Goal: Task Accomplishment & Management: Use online tool/utility

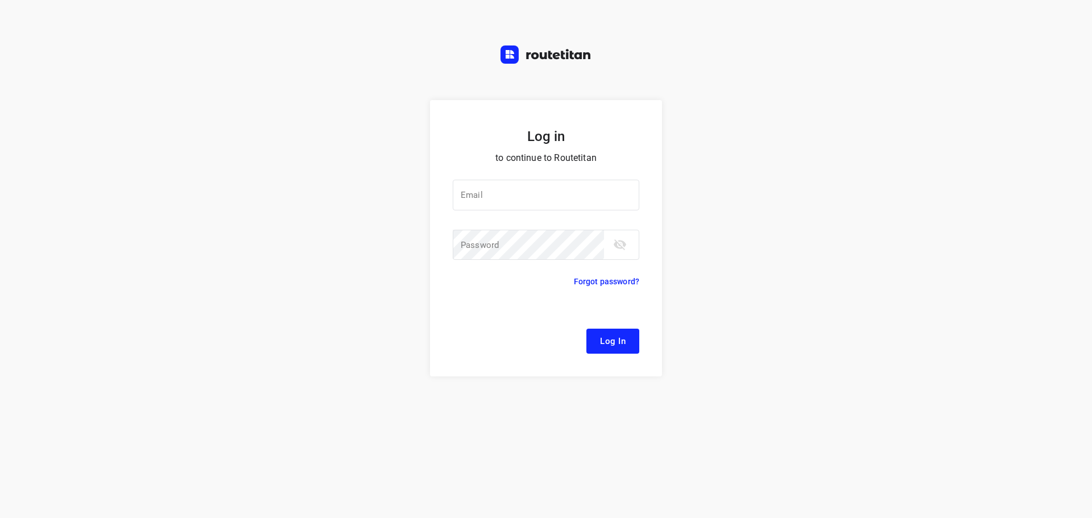
click at [0, 0] on div at bounding box center [0, 0] width 0 height 0
type input "[EMAIL_ADDRESS][DOMAIN_NAME]"
click at [617, 340] on span "Log In" at bounding box center [613, 341] width 26 height 15
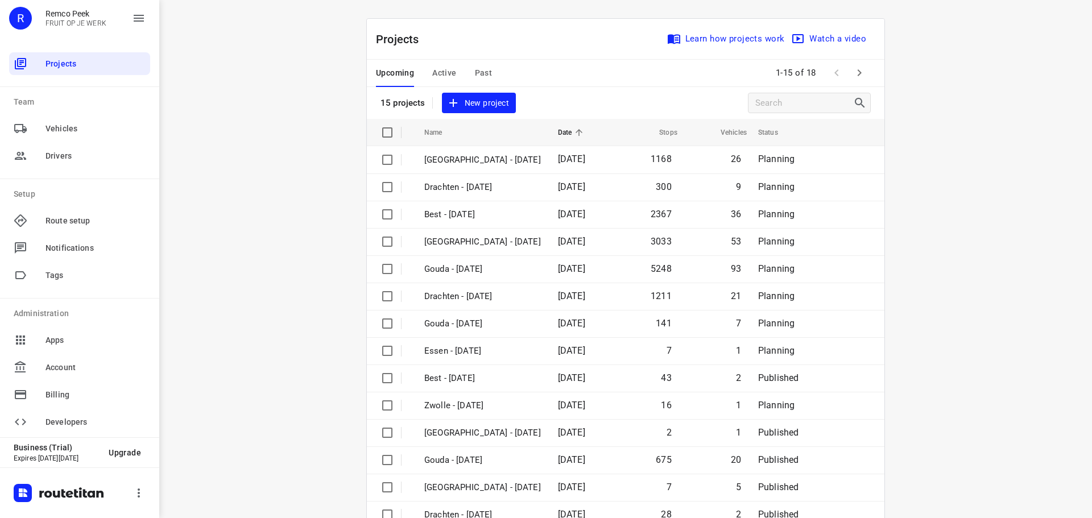
click at [0, 0] on div at bounding box center [0, 0] width 0 height 0
click at [444, 71] on span "Active" at bounding box center [444, 73] width 24 height 14
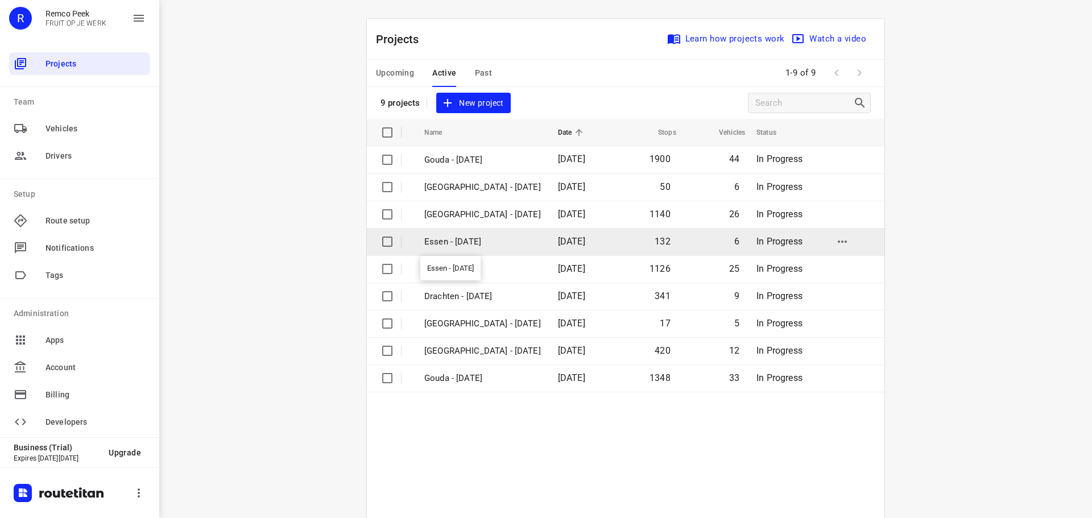
click at [480, 241] on p "Essen - [DATE]" at bounding box center [482, 241] width 117 height 13
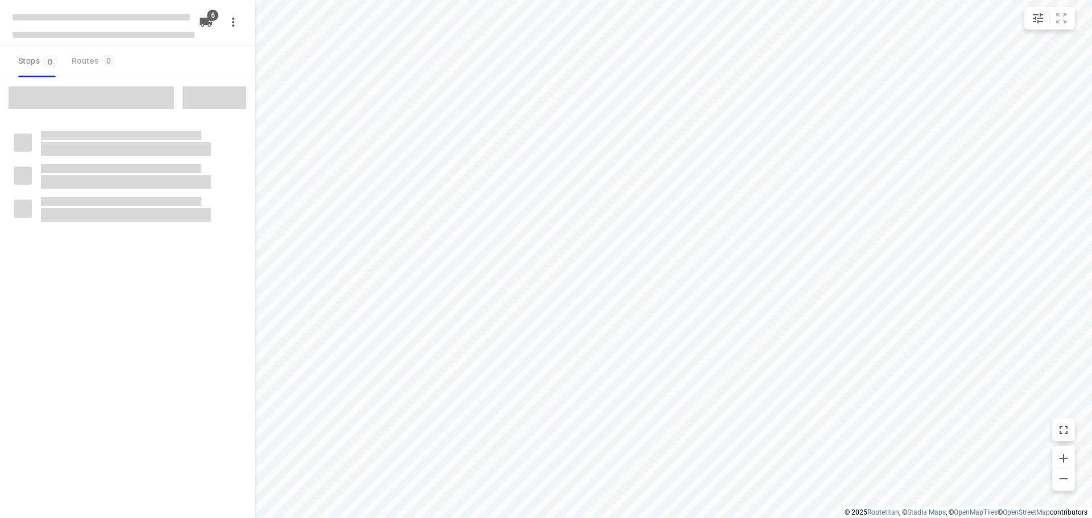
checkbox input "true"
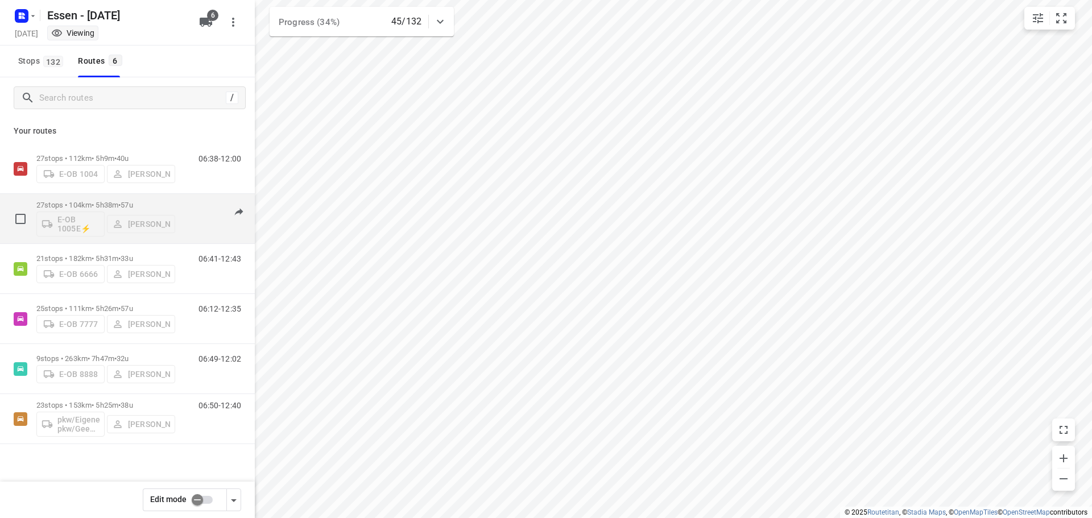
click at [97, 203] on p "27 stops • 104km • 5h38m • [DATE]" at bounding box center [105, 205] width 139 height 9
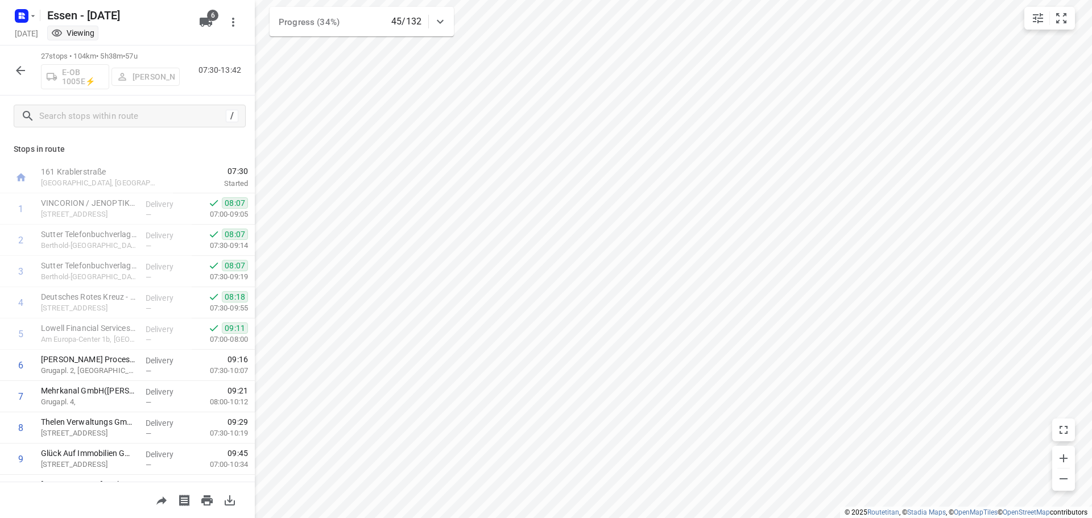
click at [21, 73] on icon "button" at bounding box center [21, 71] width 14 height 14
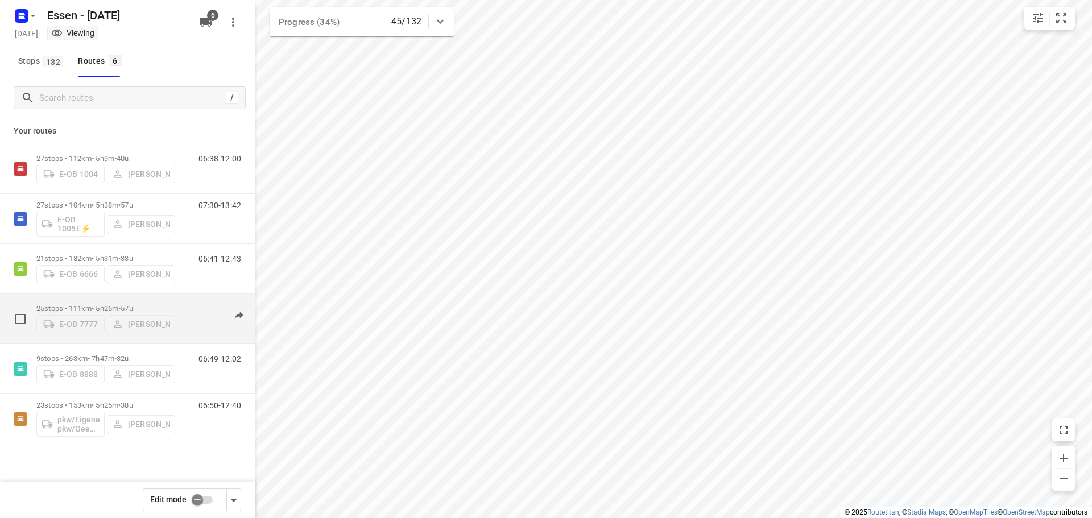
click at [102, 304] on p "25 stops • 111km • 5h26m • [DATE]" at bounding box center [105, 308] width 139 height 9
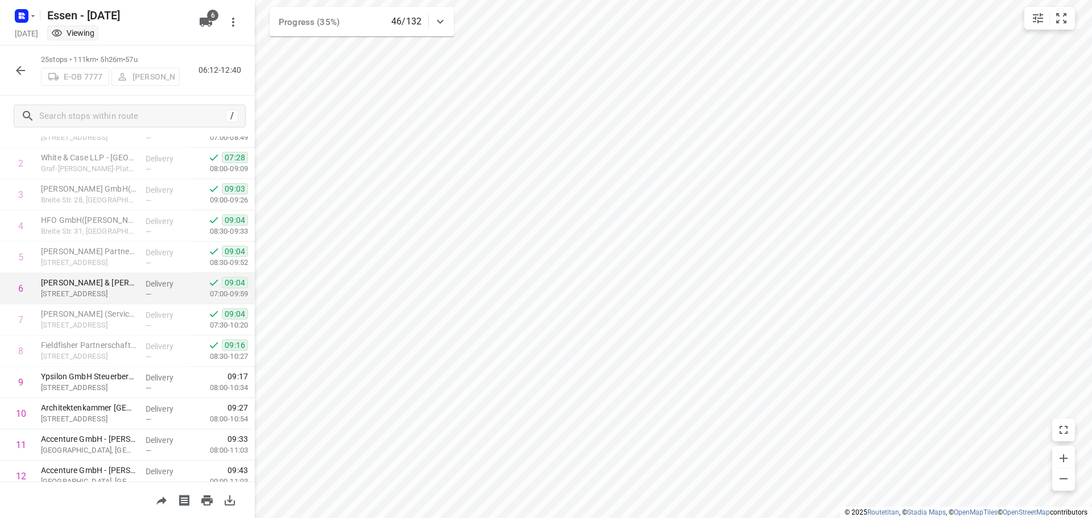
scroll to position [70, 0]
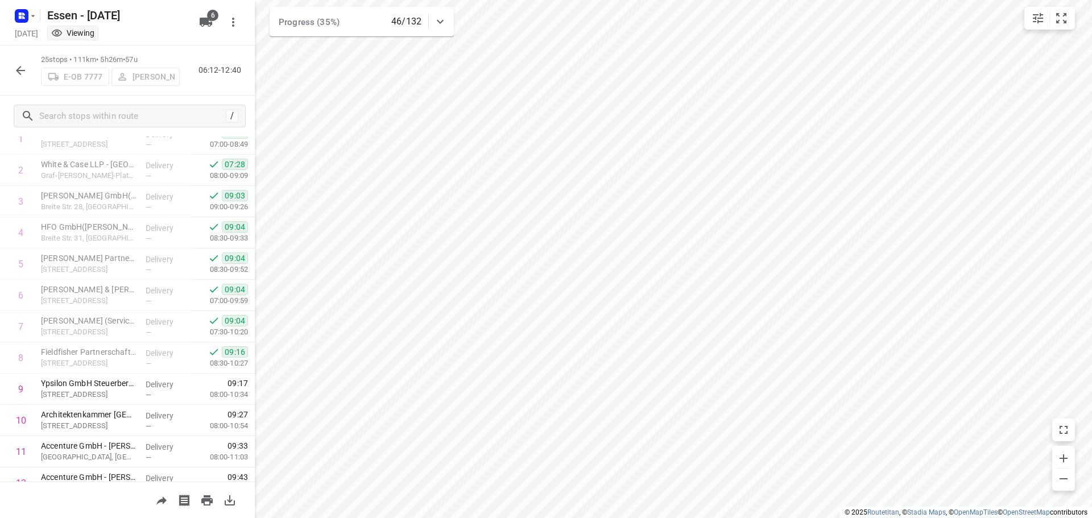
click at [24, 67] on icon "button" at bounding box center [21, 71] width 14 height 14
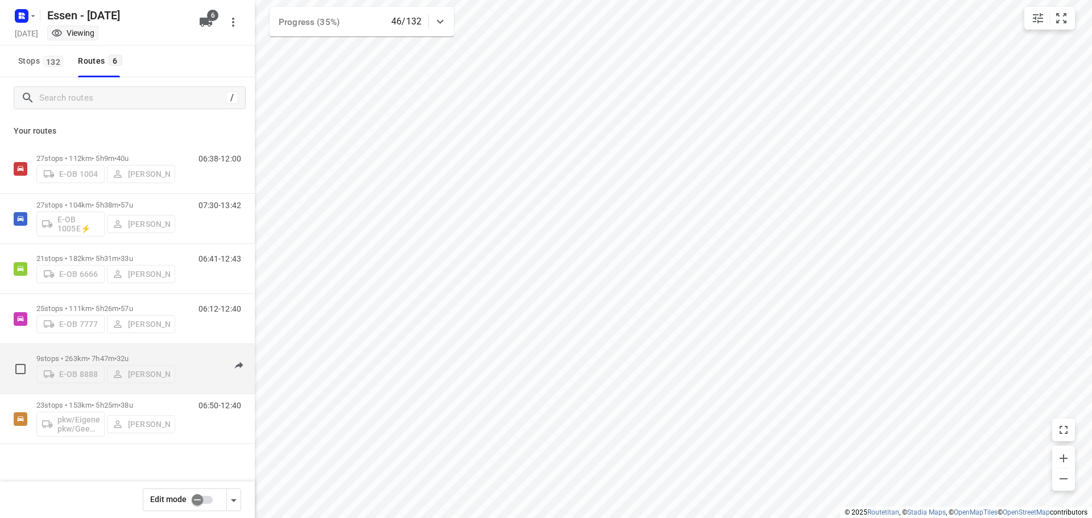
click at [96, 355] on p "9 stops • 263km • 7h47m • [DATE]" at bounding box center [105, 358] width 139 height 9
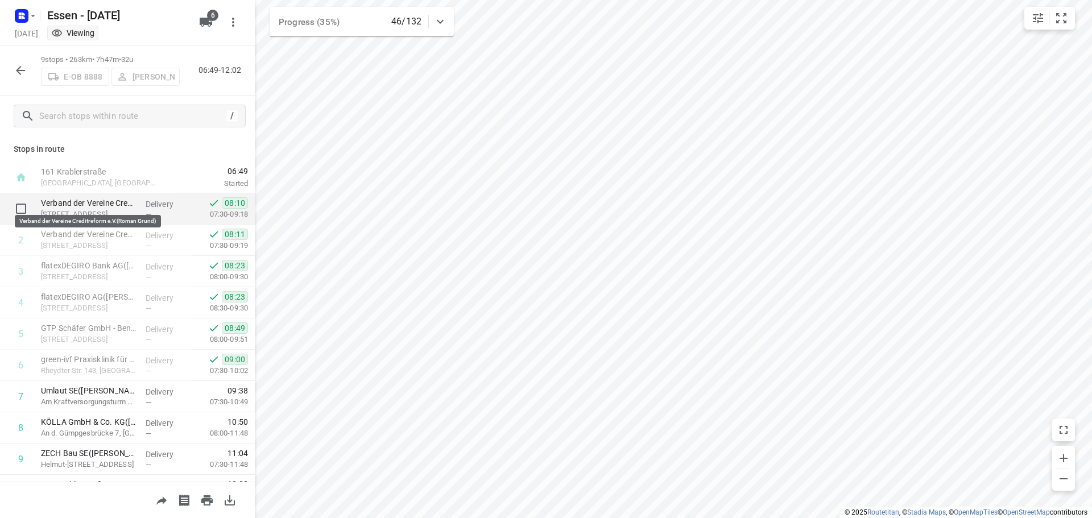
scroll to position [24, 0]
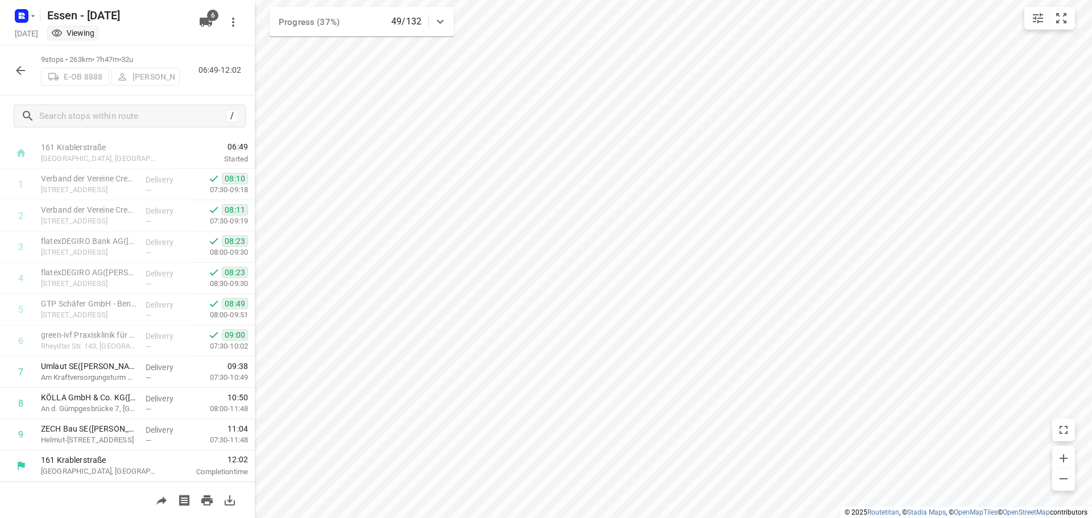
click at [17, 71] on icon "button" at bounding box center [21, 71] width 14 height 14
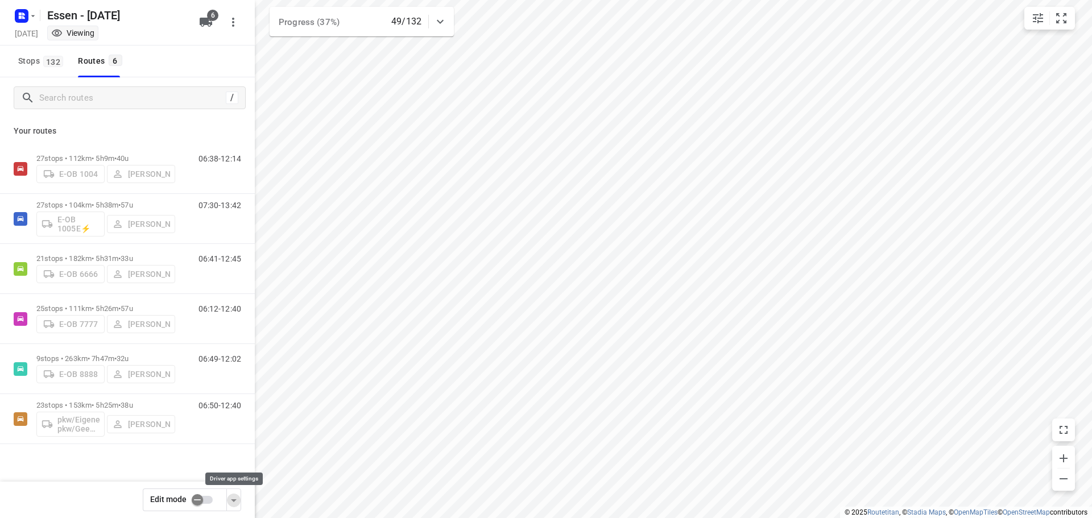
click at [237, 499] on icon "button" at bounding box center [234, 501] width 14 height 14
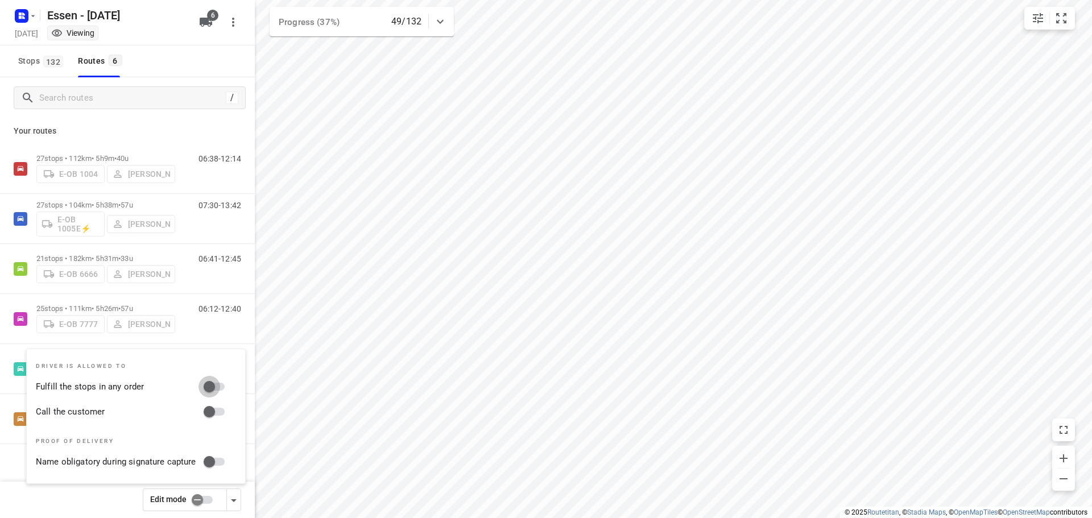
click at [214, 383] on input "Fulfill the stops in any order" at bounding box center [209, 387] width 65 height 22
checkbox input "true"
click at [217, 412] on input "Call the customer" at bounding box center [209, 412] width 65 height 22
checkbox input "true"
click at [105, 508] on div "Edit mode" at bounding box center [127, 500] width 255 height 36
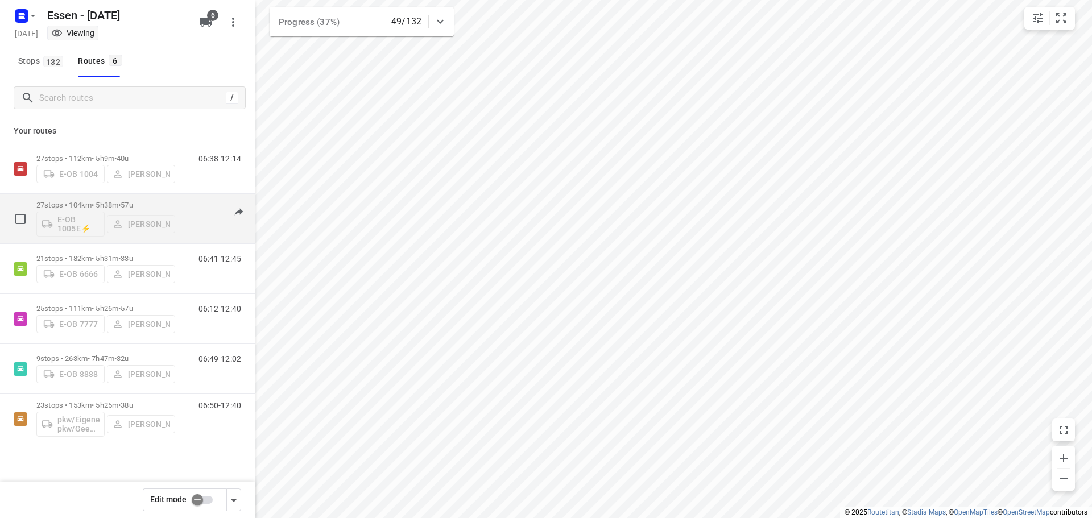
click at [108, 208] on p "27 stops • 104km • 5h38m • [DATE]" at bounding box center [105, 205] width 139 height 9
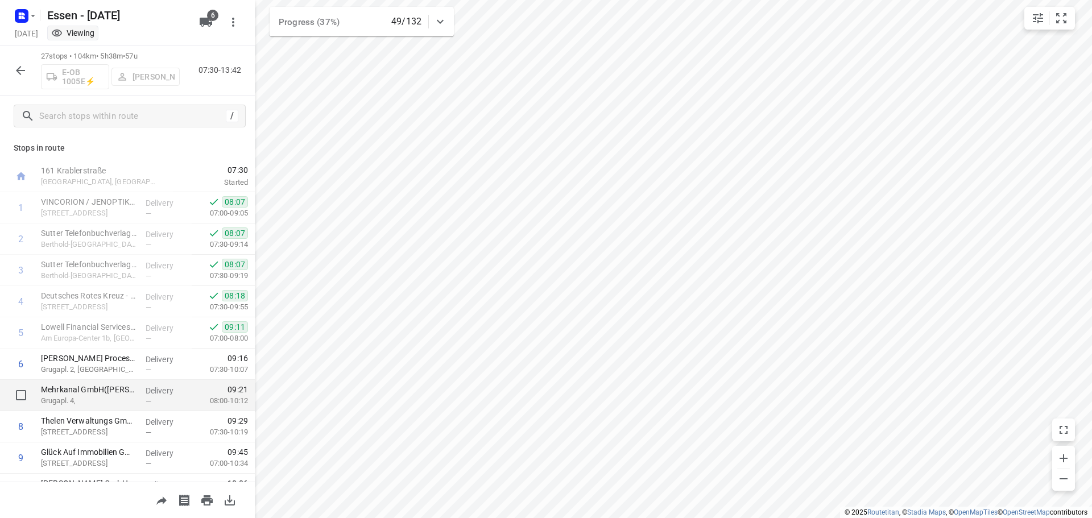
scroll to position [0, 0]
